Goal: Information Seeking & Learning: Compare options

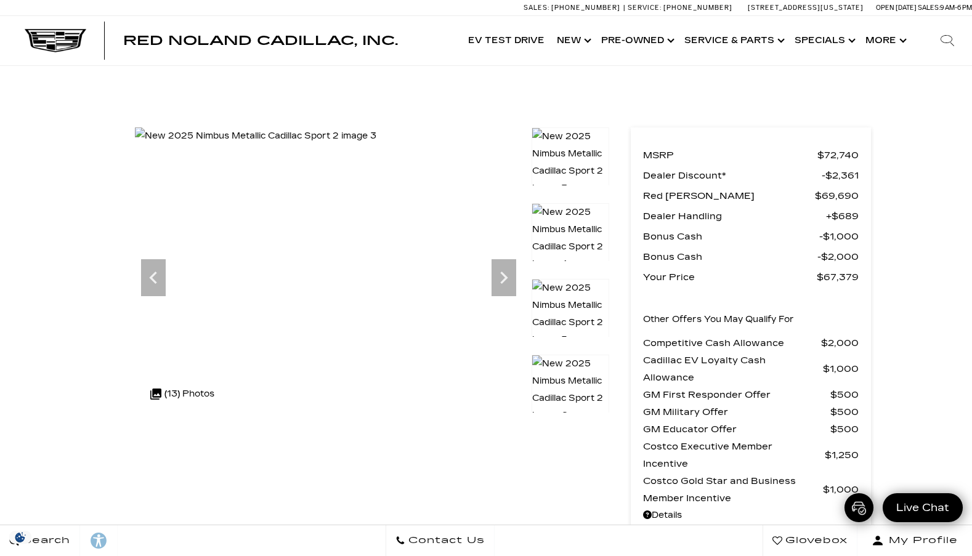
scroll to position [2617, 0]
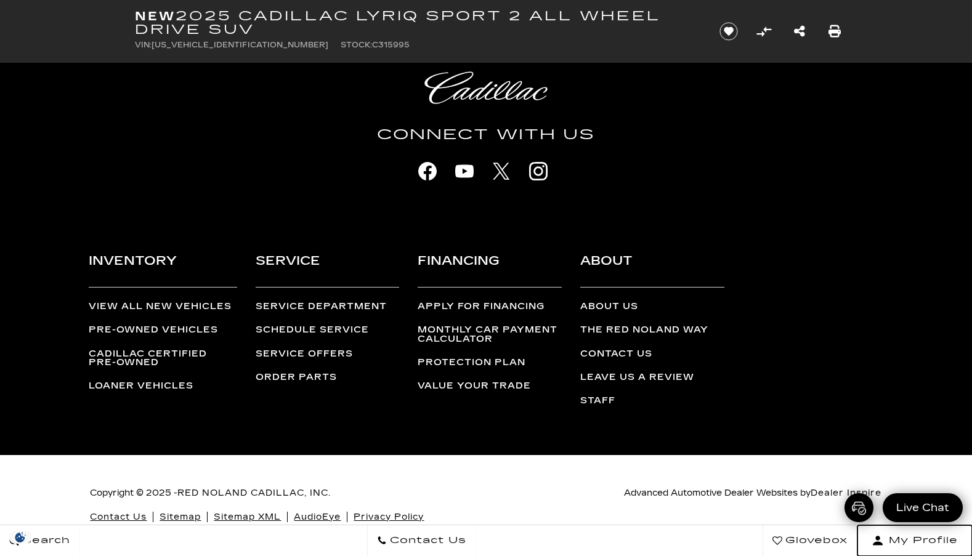
scroll to position [6893, 0]
